Goal: Information Seeking & Learning: Learn about a topic

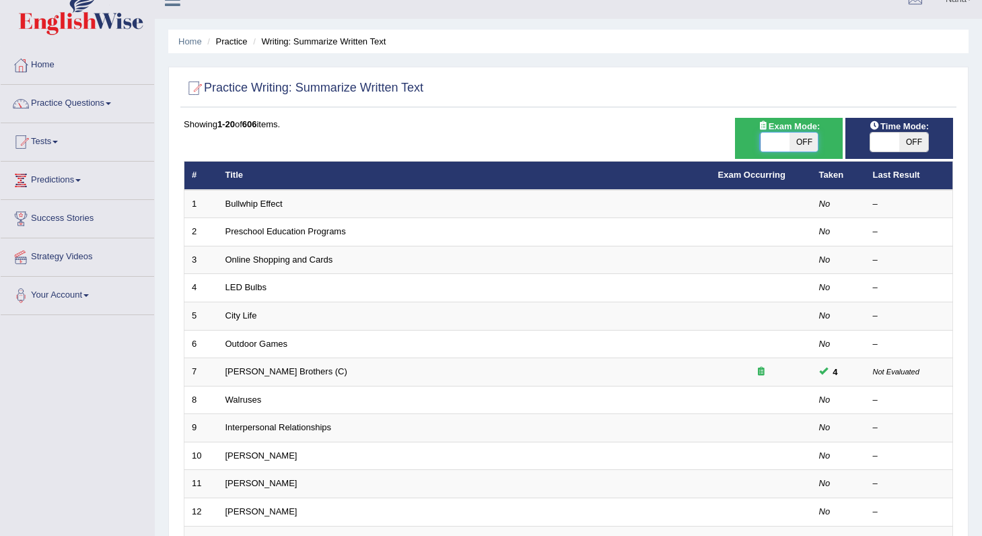
click at [762, 139] on span at bounding box center [774, 142] width 29 height 19
click at [784, 141] on span at bounding box center [774, 142] width 29 height 19
checkbox input "true"
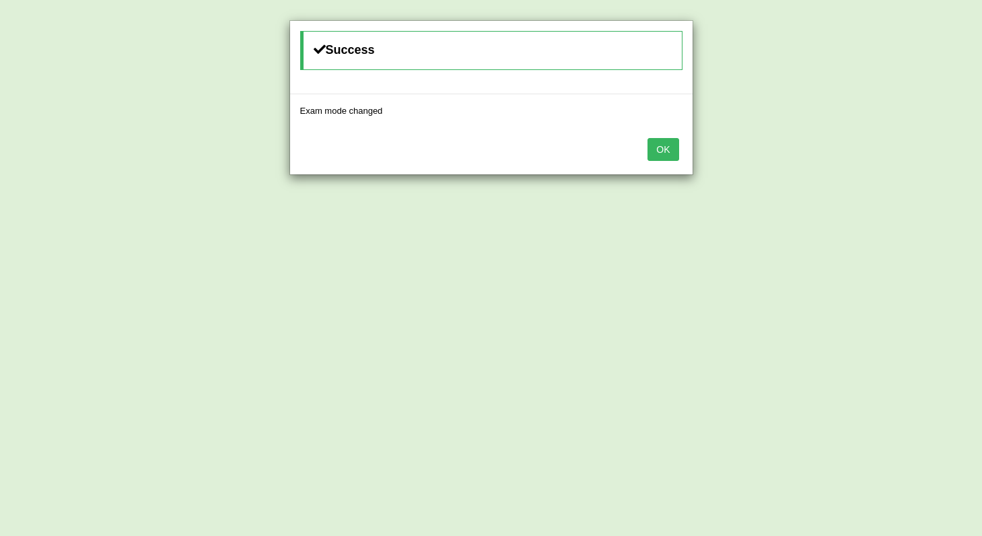
click at [672, 150] on button "OK" at bounding box center [662, 149] width 31 height 23
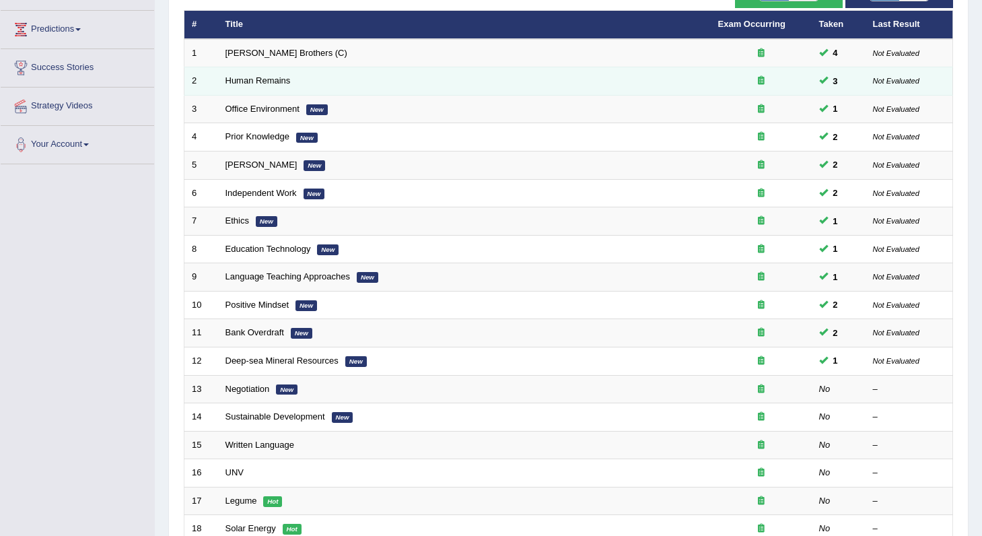
scroll to position [340, 0]
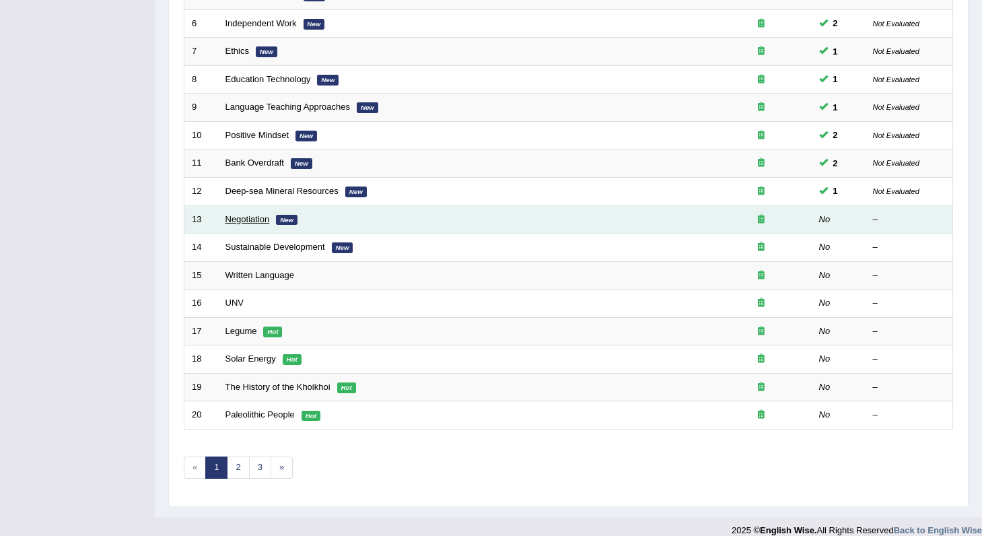
click at [264, 219] on link "Negotiation" at bounding box center [247, 219] width 44 height 10
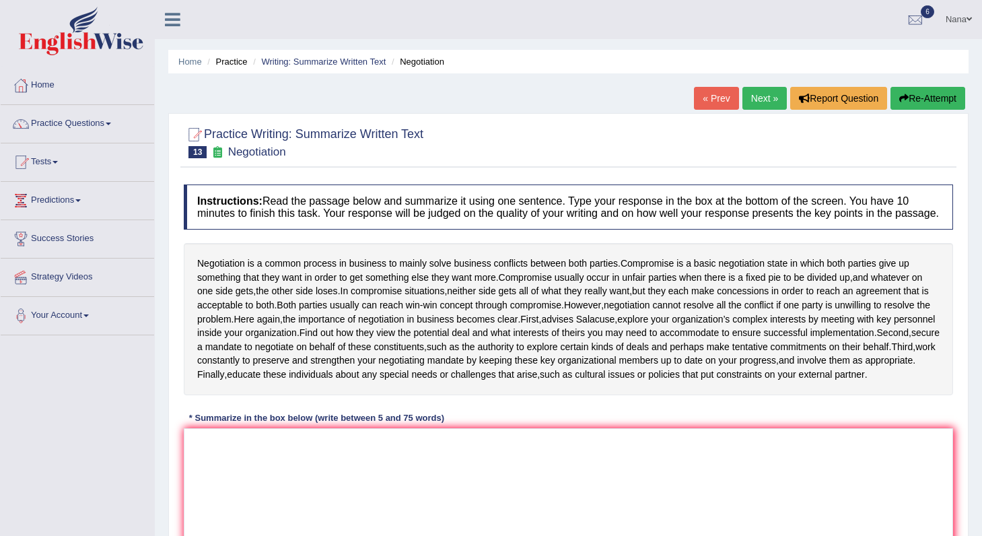
scroll to position [75, 0]
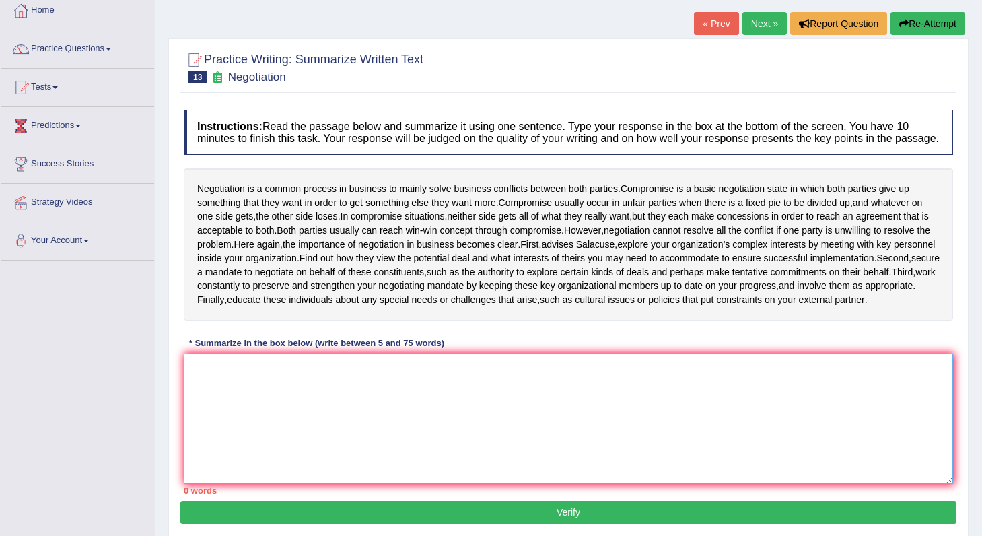
click at [303, 423] on textarea at bounding box center [568, 418] width 769 height 131
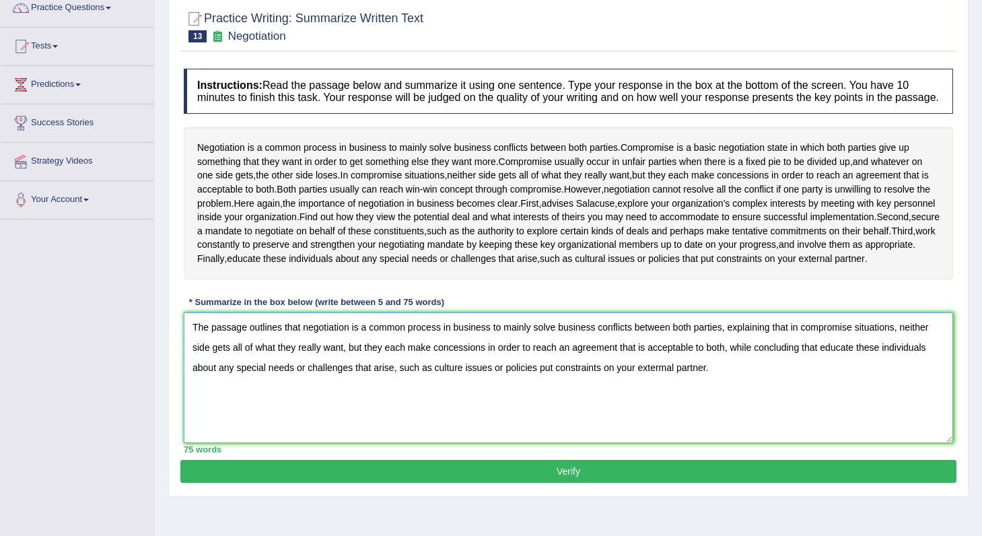
scroll to position [171, 0]
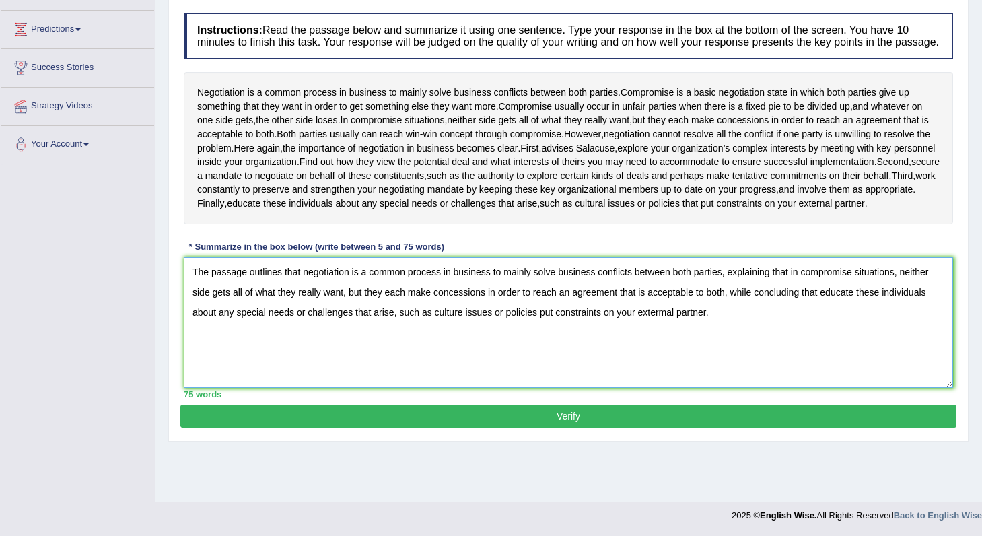
type textarea "The passage outlines that negotiation is a common process in business to mainly…"
click at [598, 427] on button "Verify" at bounding box center [568, 415] width 776 height 23
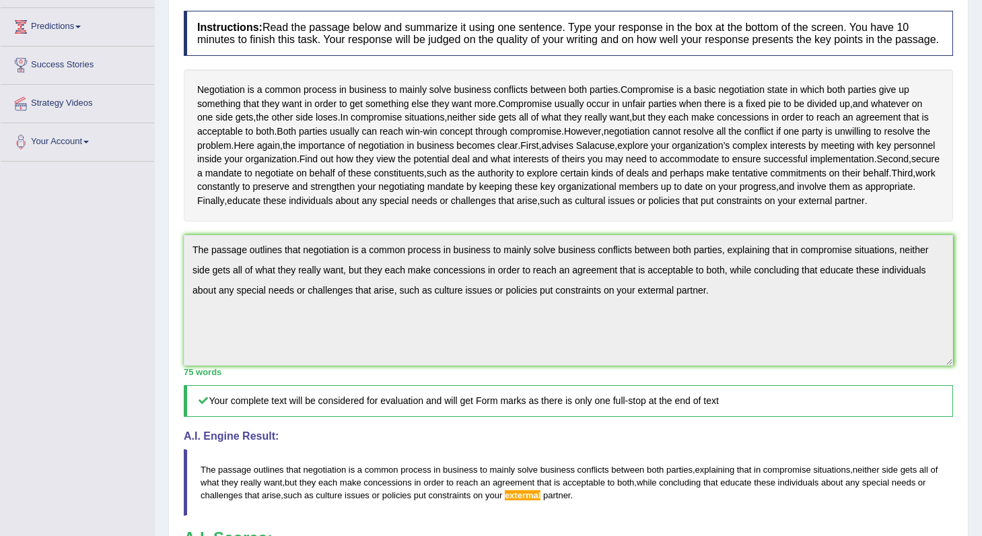
scroll to position [0, 0]
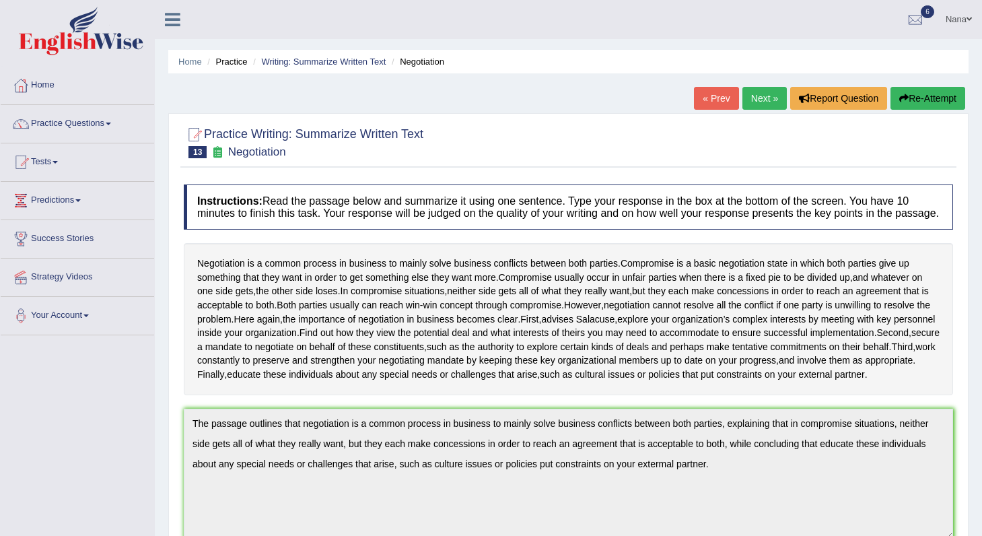
click at [768, 94] on link "Next »" at bounding box center [764, 98] width 44 height 23
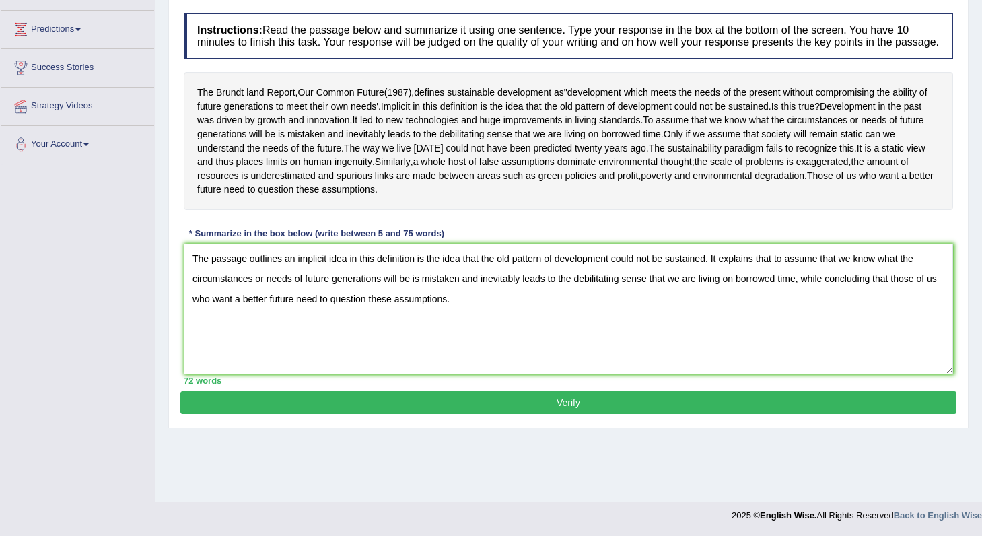
type textarea "The passage outlines an implicit idea in this definition is the idea that the o…"
click at [550, 414] on button "Verify" at bounding box center [568, 402] width 776 height 23
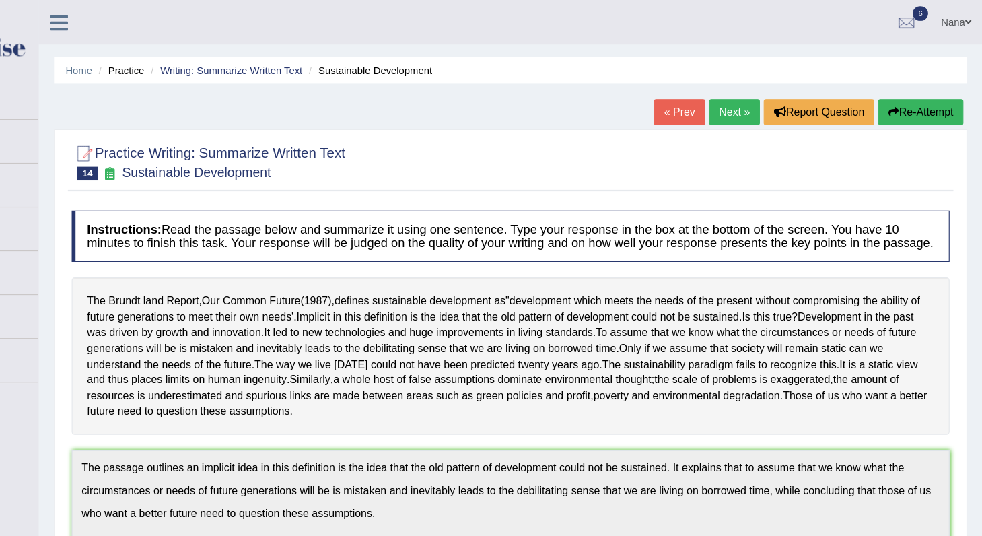
click at [758, 102] on link "Next »" at bounding box center [764, 98] width 44 height 23
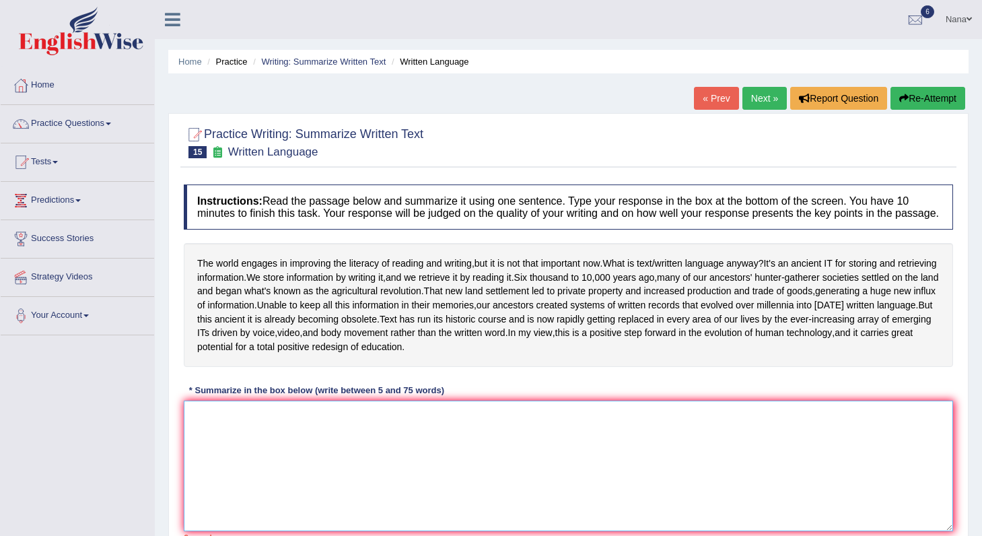
click at [507, 474] on textarea at bounding box center [568, 465] width 769 height 131
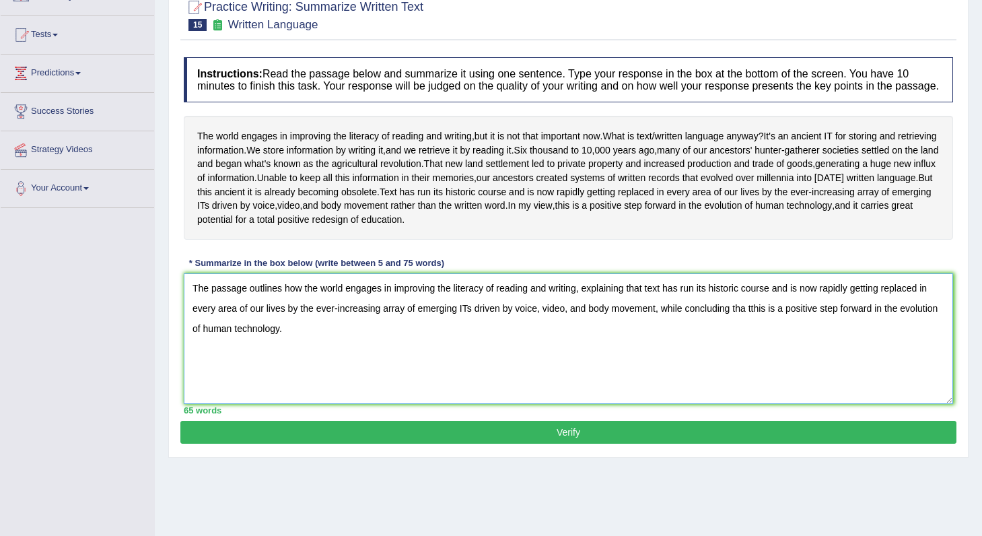
scroll to position [171, 0]
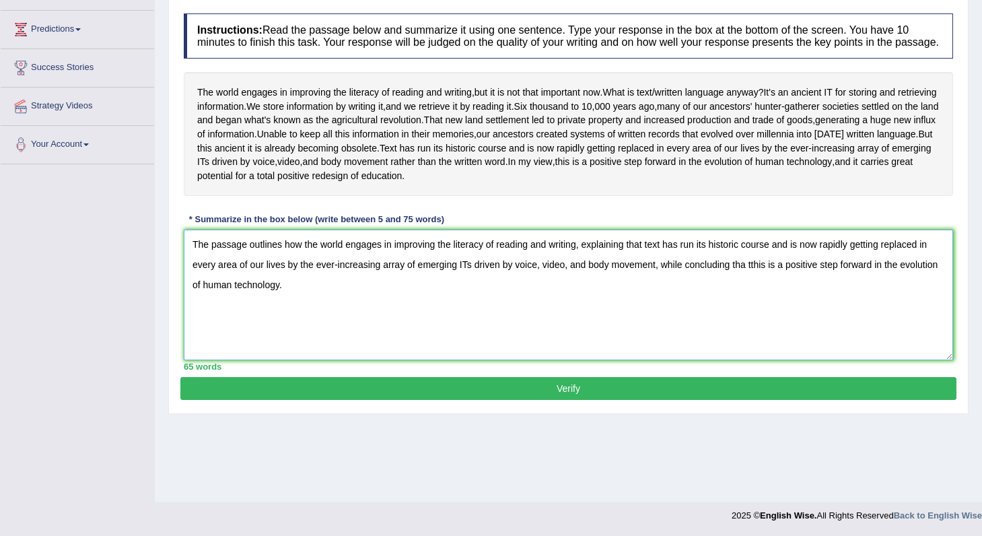
type textarea "The passage outlines how the world engages in improving the literacy of reading…"
click at [484, 400] on button "Verify" at bounding box center [568, 388] width 776 height 23
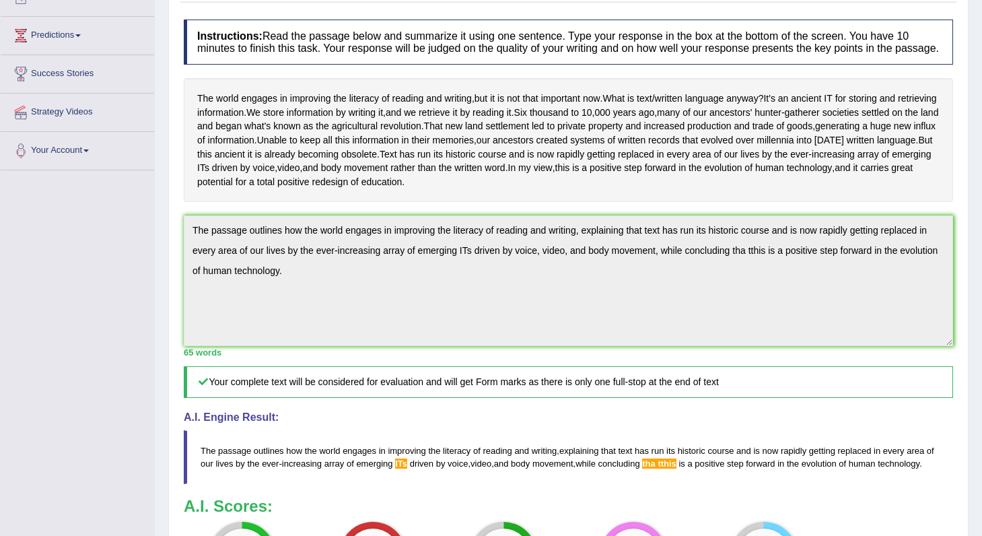
scroll to position [102, 0]
